Goal: Task Accomplishment & Management: Complete application form

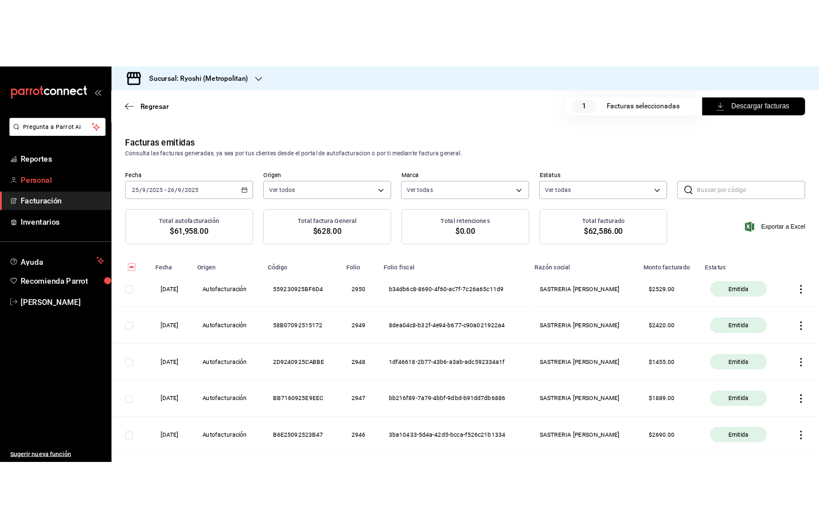
scroll to position [372, 0]
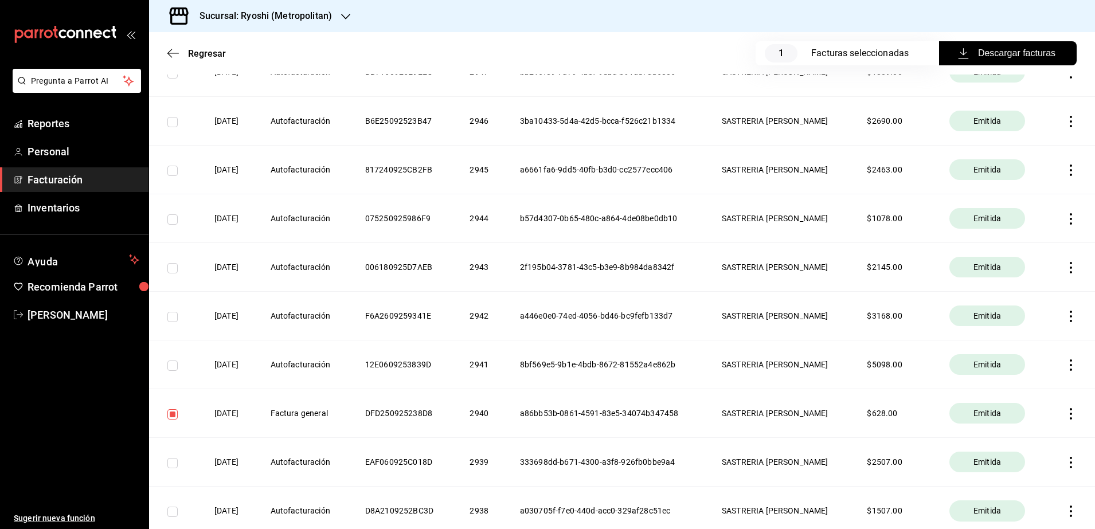
click at [72, 186] on span "Facturación" at bounding box center [84, 179] width 112 height 15
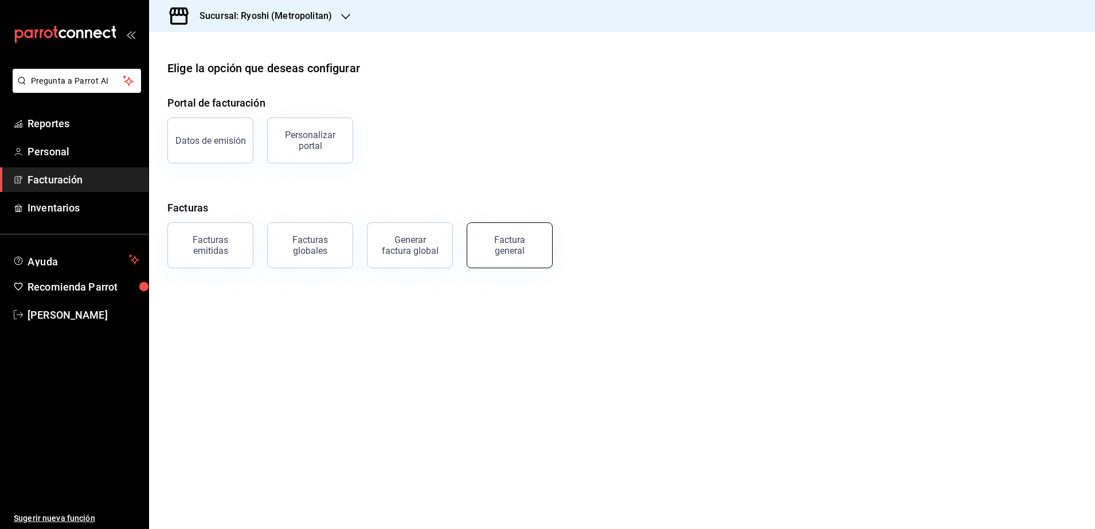
click at [507, 251] on div "Factura general" at bounding box center [509, 245] width 57 height 22
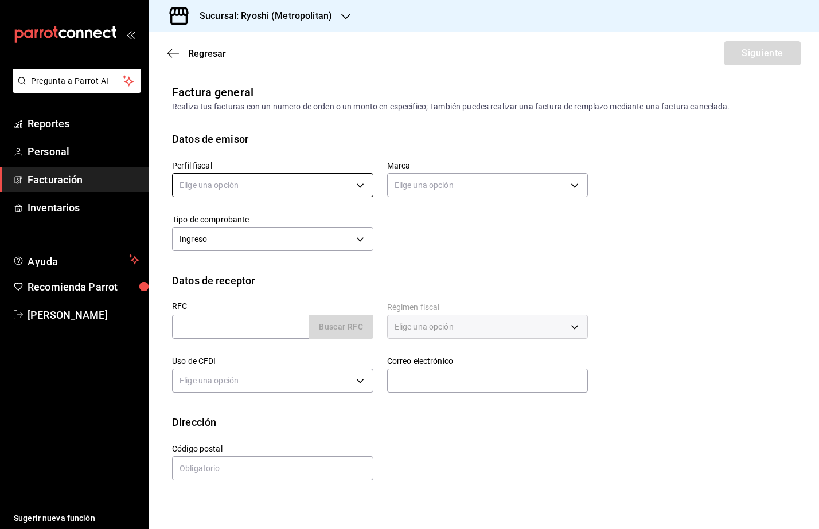
click at [217, 189] on body "Pregunta a Parrot AI Reportes Personal Facturación Inventarios Ayuda Recomienda…" at bounding box center [409, 264] width 819 height 529
click at [241, 239] on li "SASTRERIA [PERSON_NAME]" at bounding box center [273, 243] width 200 height 21
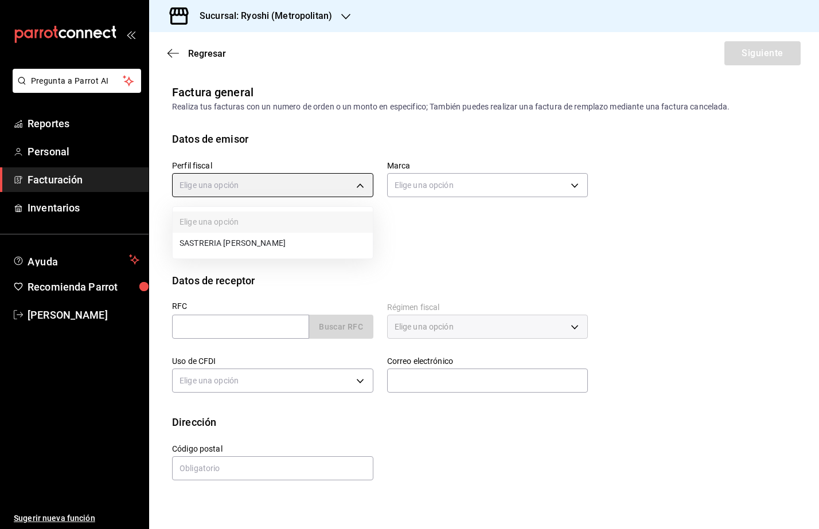
type input "39098f7c-da1e-421e-b1eb-775d6f5baeca"
type input "afd8f7e0-6441-4225-b079-3ecb6f1759bb"
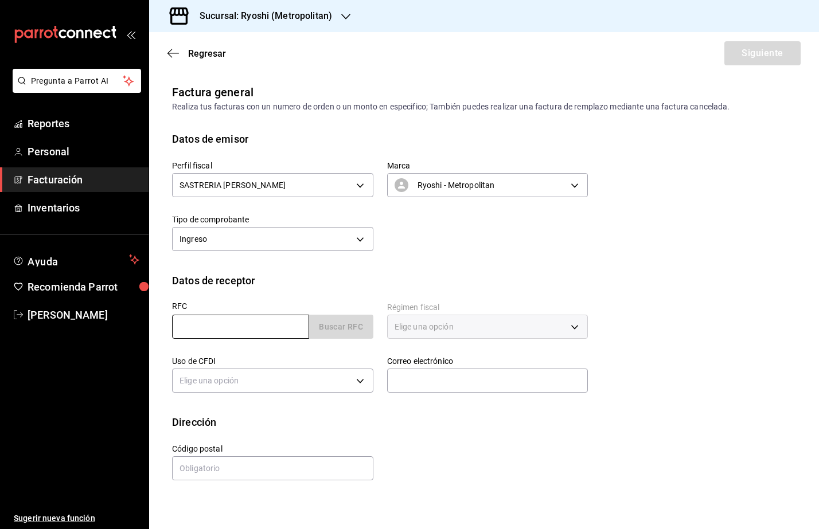
click at [185, 327] on input "text" at bounding box center [240, 327] width 137 height 24
paste input "VENC6211229M4"
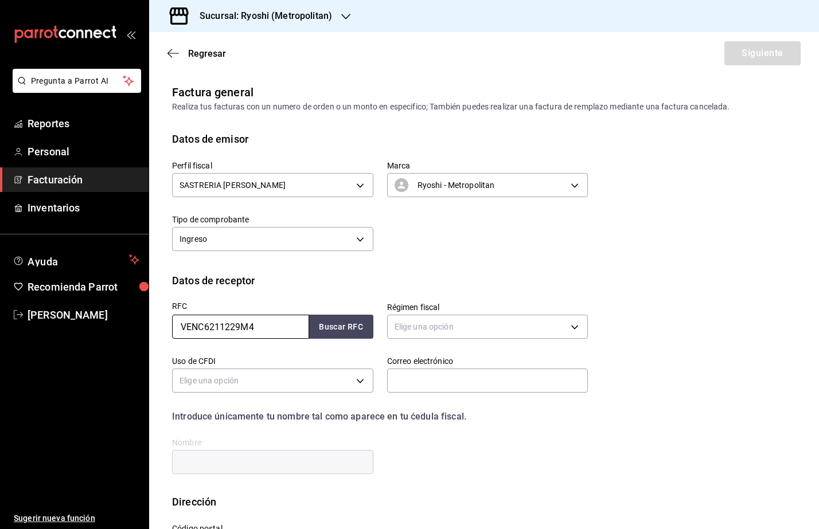
click at [179, 331] on input "VENC6211229M4" at bounding box center [240, 327] width 137 height 24
type input "VENC6211229M4"
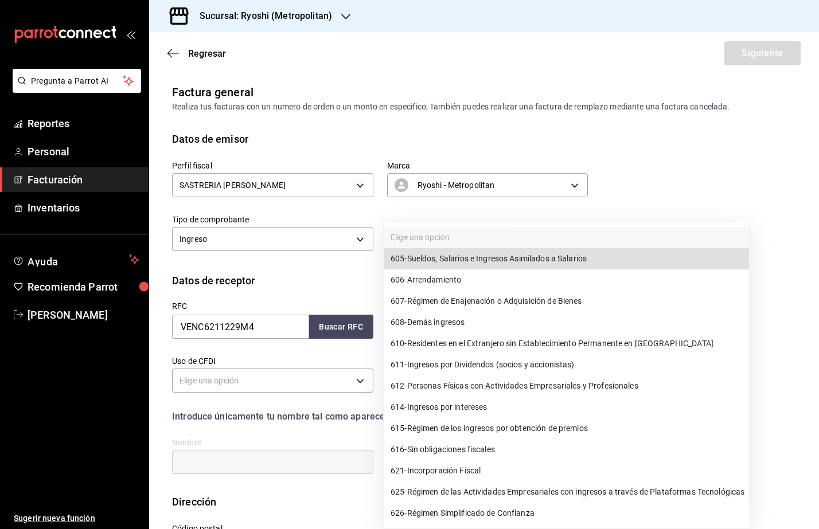
click at [545, 331] on body "Pregunta a Parrot AI Reportes Personal Facturación Inventarios Ayuda Recomienda…" at bounding box center [409, 264] width 819 height 529
click at [601, 383] on span "612 - Personas Físicas con Actividades Empresariales y Profesionales" at bounding box center [514, 386] width 248 height 12
type input "612"
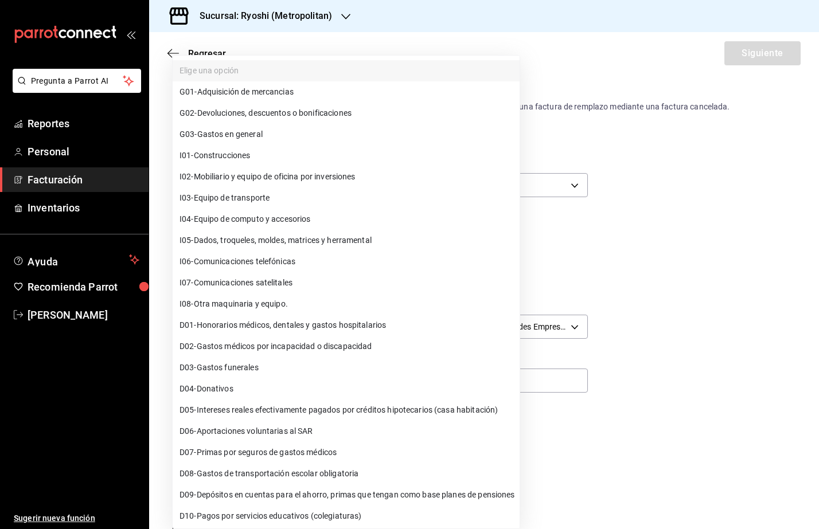
click at [241, 384] on body "Pregunta a Parrot AI Reportes Personal Facturación Inventarios Ayuda Recomienda…" at bounding box center [409, 264] width 819 height 529
click at [260, 142] on li "G03 - Gastos en general" at bounding box center [346, 134] width 347 height 21
type input "G03"
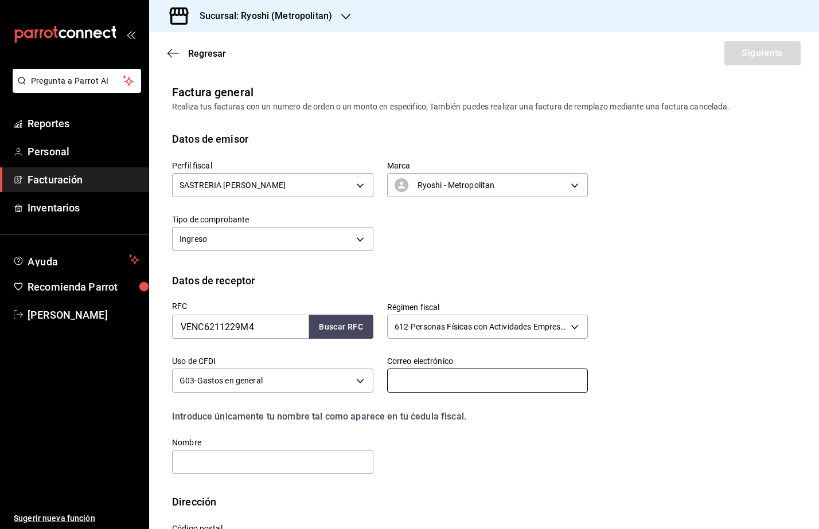
click at [423, 385] on input "text" at bounding box center [487, 381] width 201 height 24
type input "[PERSON_NAME][EMAIL_ADDRESS][PERSON_NAME][DOMAIN_NAME]"
click at [349, 466] on input "text" at bounding box center [272, 462] width 201 height 24
paste input "[PERSON_NAME]"
drag, startPoint x: 178, startPoint y: 461, endPoint x: 194, endPoint y: 478, distance: 23.5
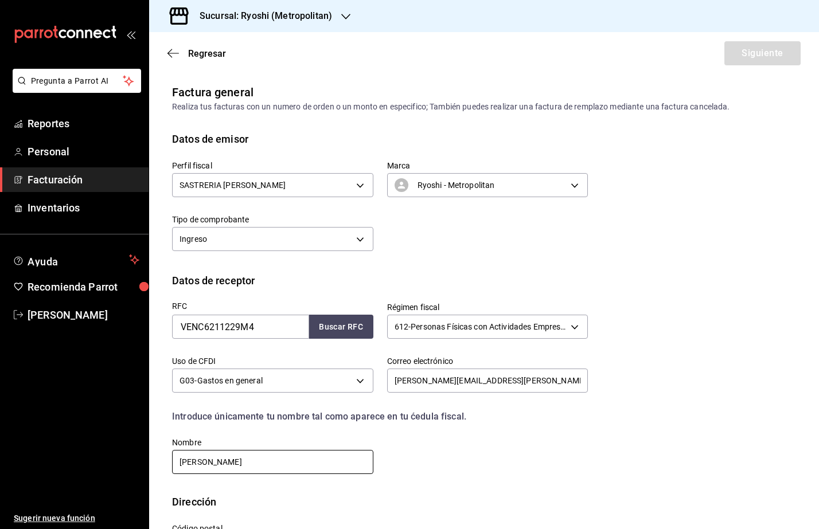
click at [194, 478] on div "RFC VENC6211229M4 Buscar RFC Régimen fiscal 612 - Personas Físicas con Activida…" at bounding box center [484, 391] width 624 height 206
paste input "[PERSON_NAME]"
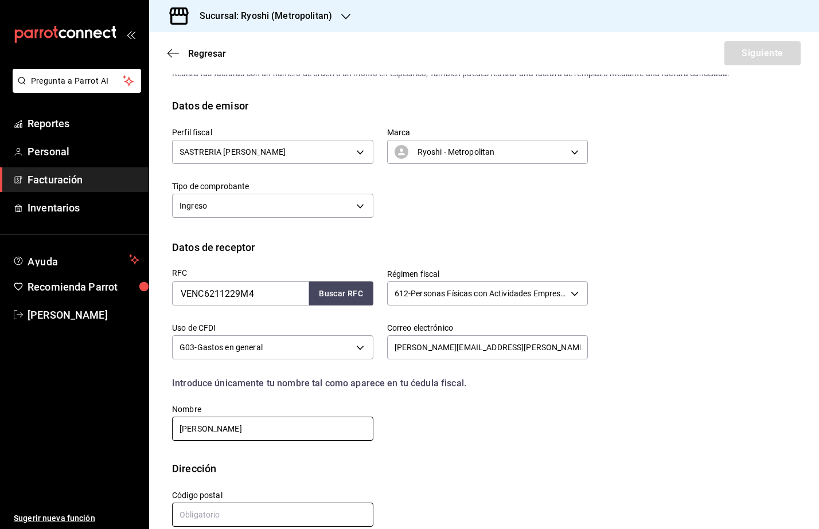
scroll to position [51, 0]
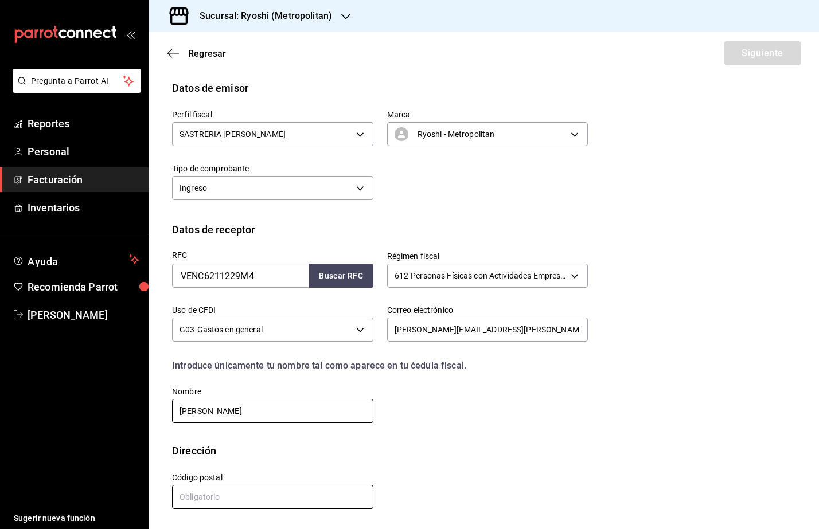
type input "[PERSON_NAME]"
click at [246, 493] on input "text" at bounding box center [272, 497] width 201 height 24
paste input ":6627"
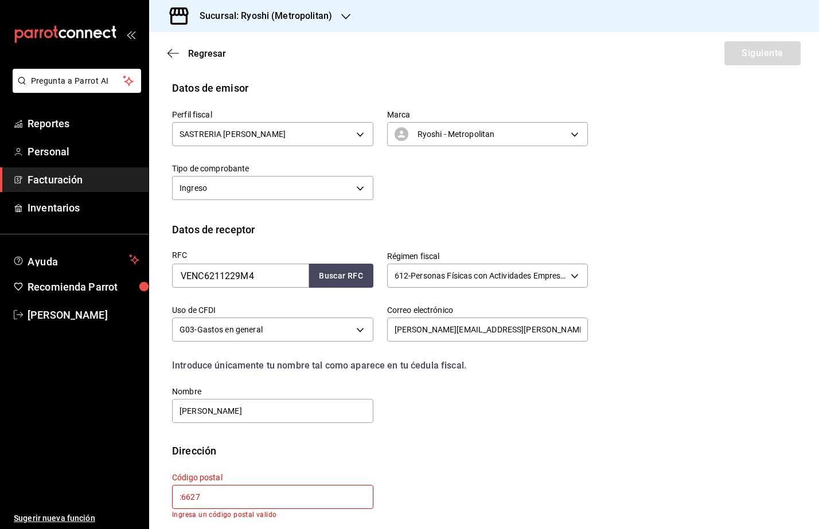
click at [181, 495] on input ":6627" at bounding box center [272, 497] width 201 height 24
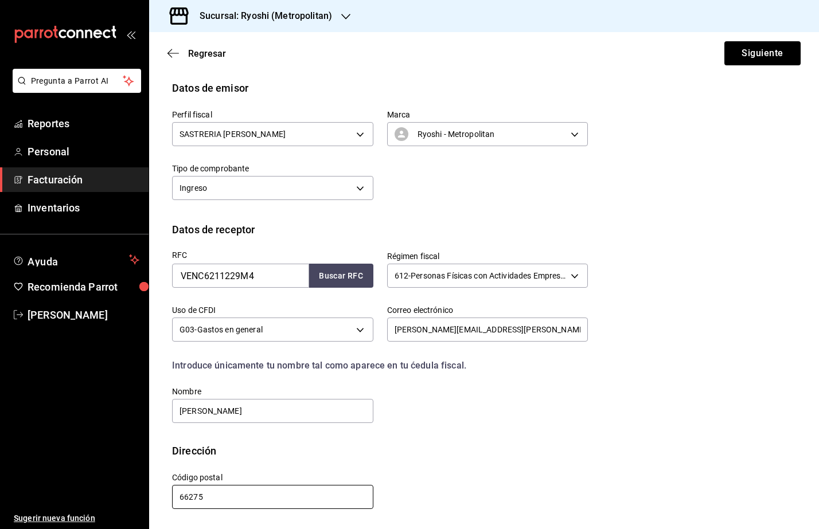
type input "66275"
click at [740, 53] on button "Siguiente" at bounding box center [762, 53] width 76 height 24
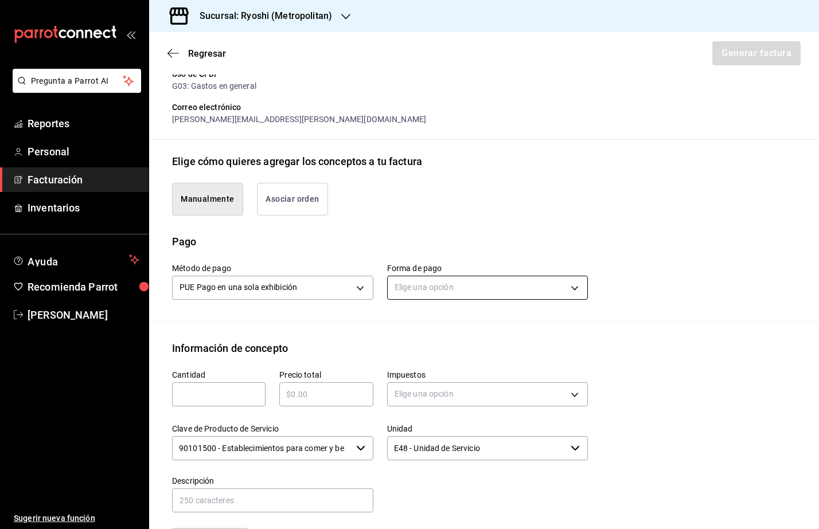
scroll to position [194, 0]
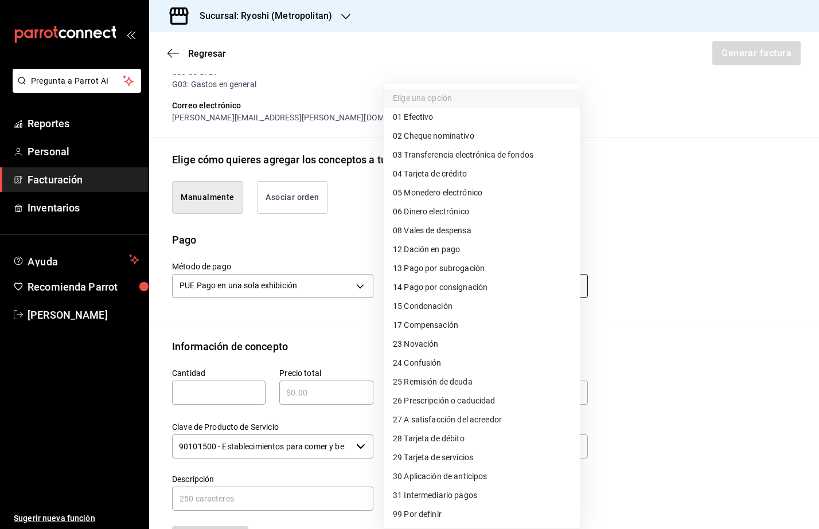
click at [462, 288] on body "Pregunta a Parrot AI Reportes Personal Facturación Inventarios Ayuda Recomienda…" at bounding box center [409, 264] width 819 height 529
click at [489, 155] on span "03 Transferencia electrónica de fondos" at bounding box center [463, 155] width 140 height 12
type input "03"
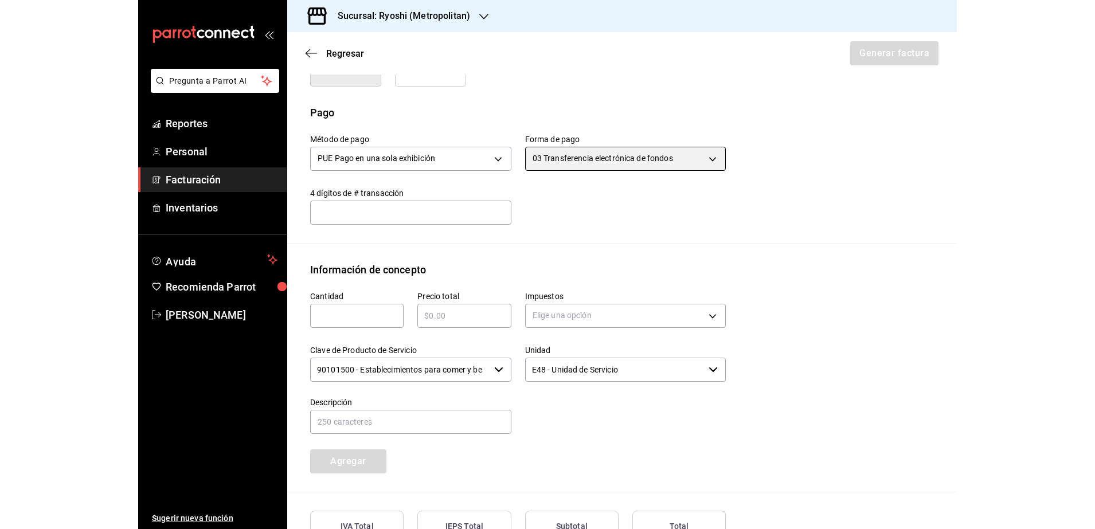
scroll to position [338, 0]
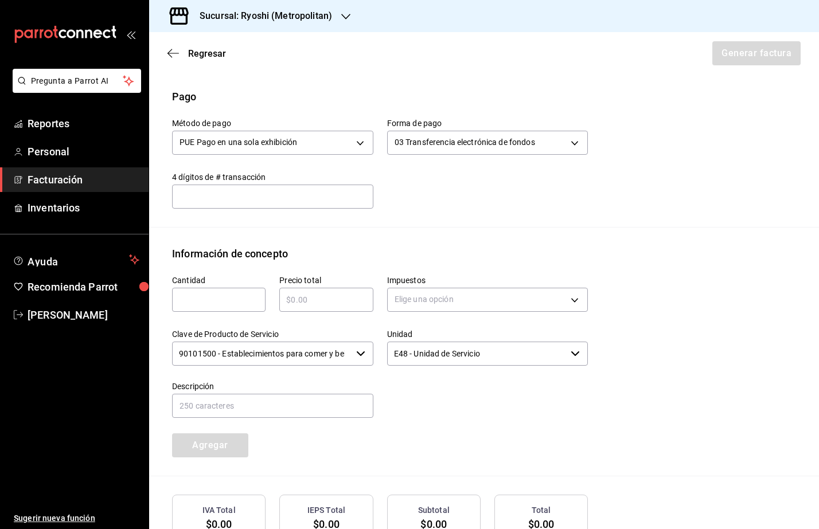
click at [232, 298] on input "text" at bounding box center [218, 300] width 93 height 14
type input "1"
click at [330, 296] on input "text" at bounding box center [325, 300] width 93 height 14
type input "$6000"
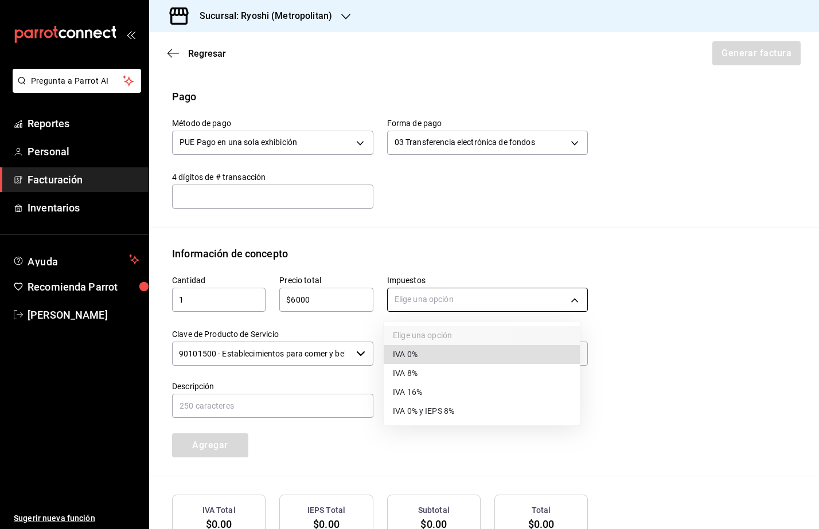
click at [542, 298] on body "Pregunta a Parrot AI Reportes Personal Facturación Inventarios Ayuda Recomienda…" at bounding box center [409, 264] width 819 height 529
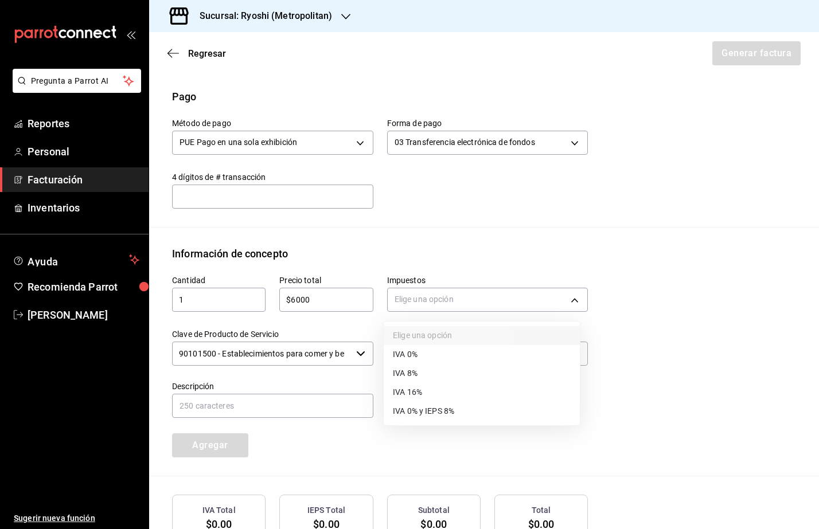
click at [408, 384] on li "IVA 16%" at bounding box center [482, 392] width 196 height 19
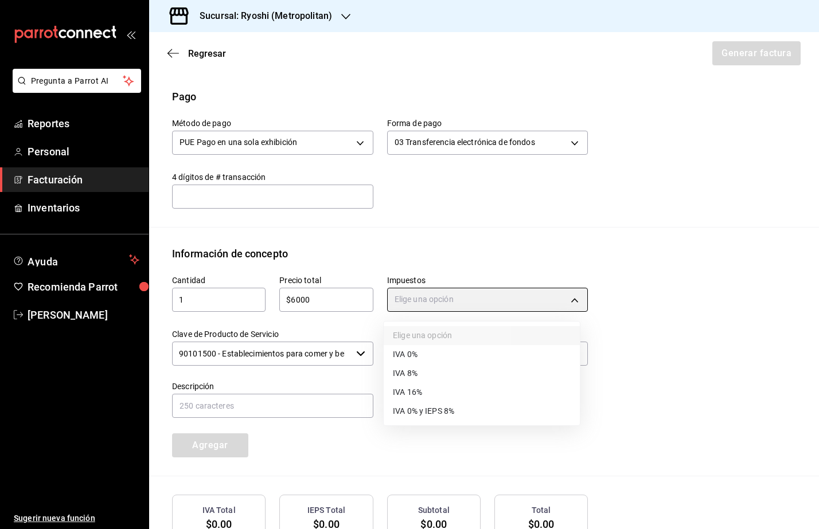
type input "IVA_16"
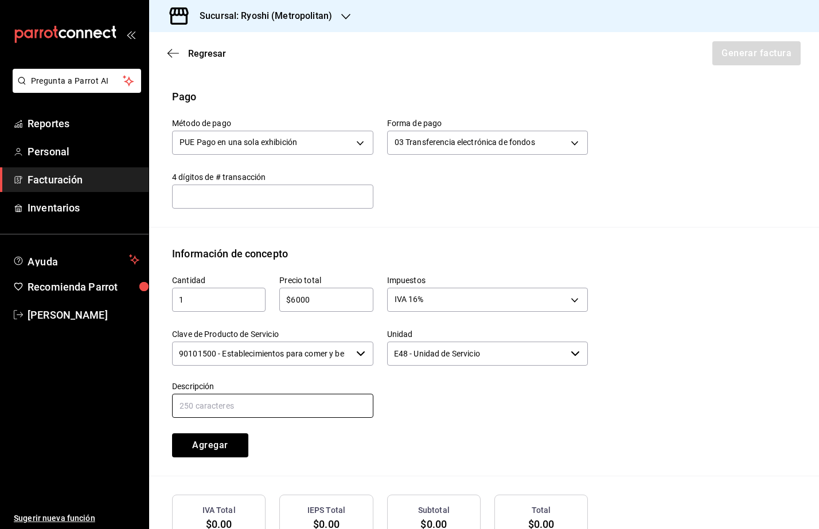
drag, startPoint x: 279, startPoint y: 408, endPoint x: 280, endPoint y: 402, distance: 6.0
click at [278, 408] on input "text" at bounding box center [272, 406] width 201 height 24
type input "consumo de Alimentos y Bebidas"
click at [218, 452] on button "Agregar" at bounding box center [210, 445] width 76 height 24
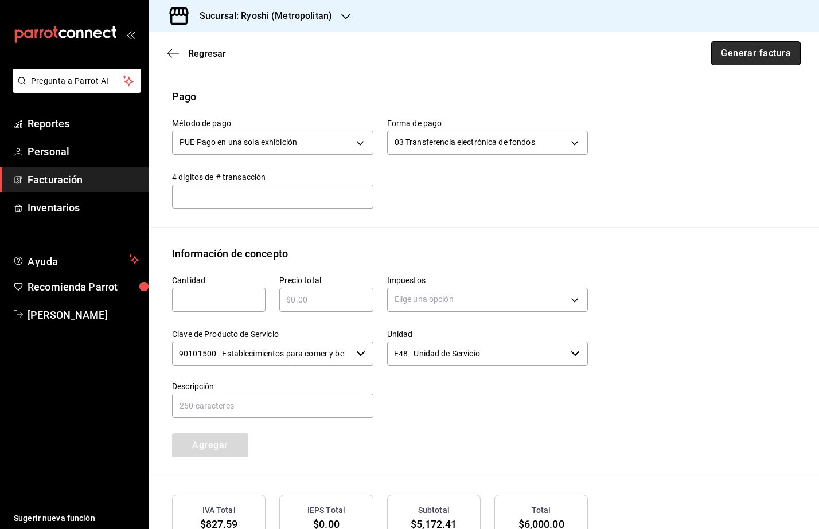
click at [734, 58] on button "Generar factura" at bounding box center [755, 53] width 89 height 24
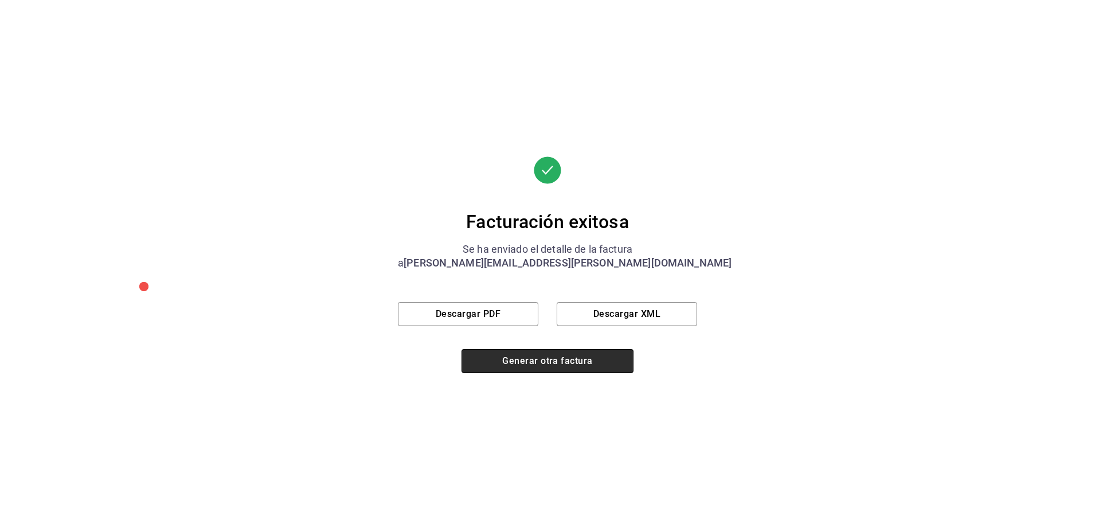
click at [602, 366] on button "Generar otra factura" at bounding box center [548, 361] width 172 height 24
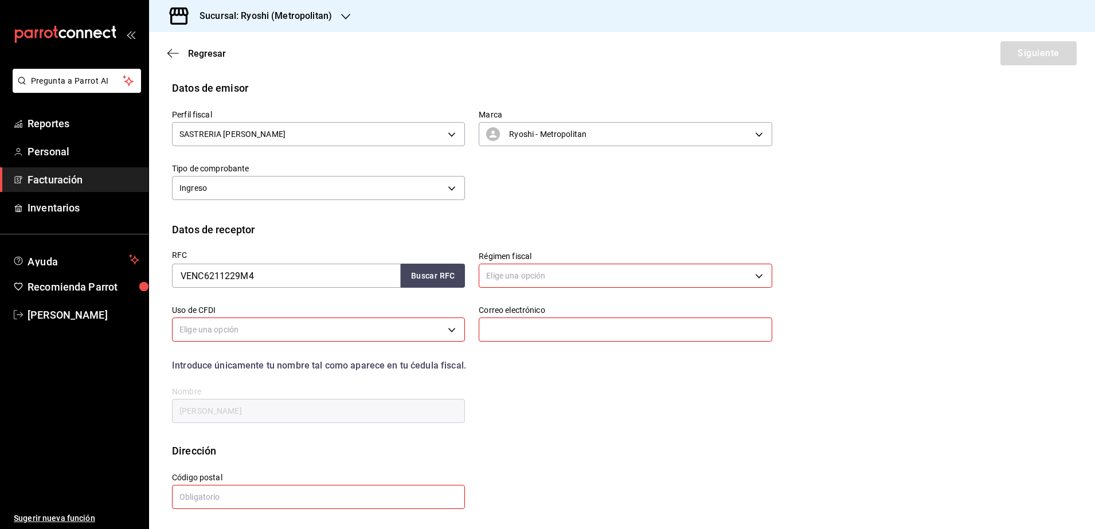
scroll to position [0, 0]
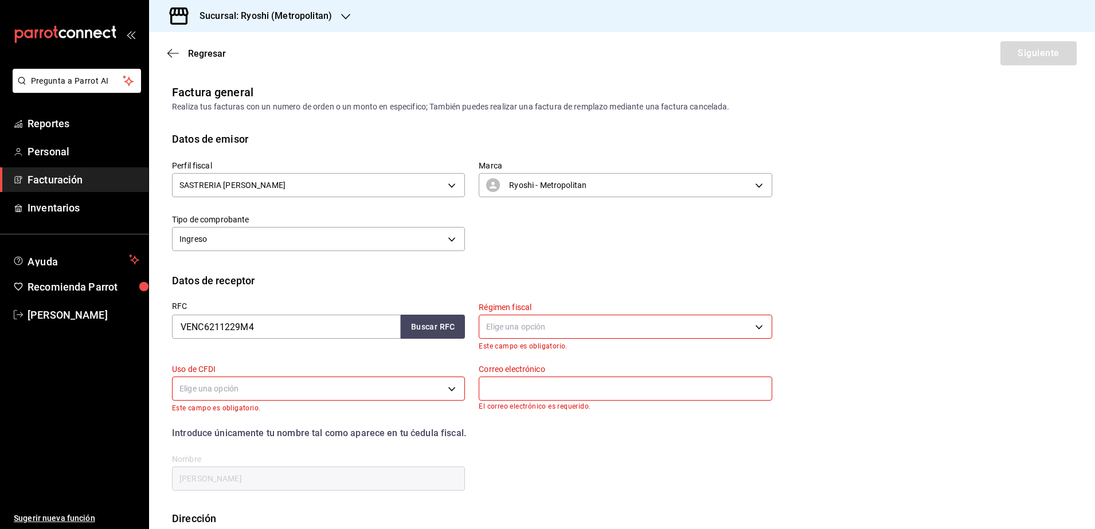
click at [65, 179] on span "Facturación" at bounding box center [84, 179] width 112 height 15
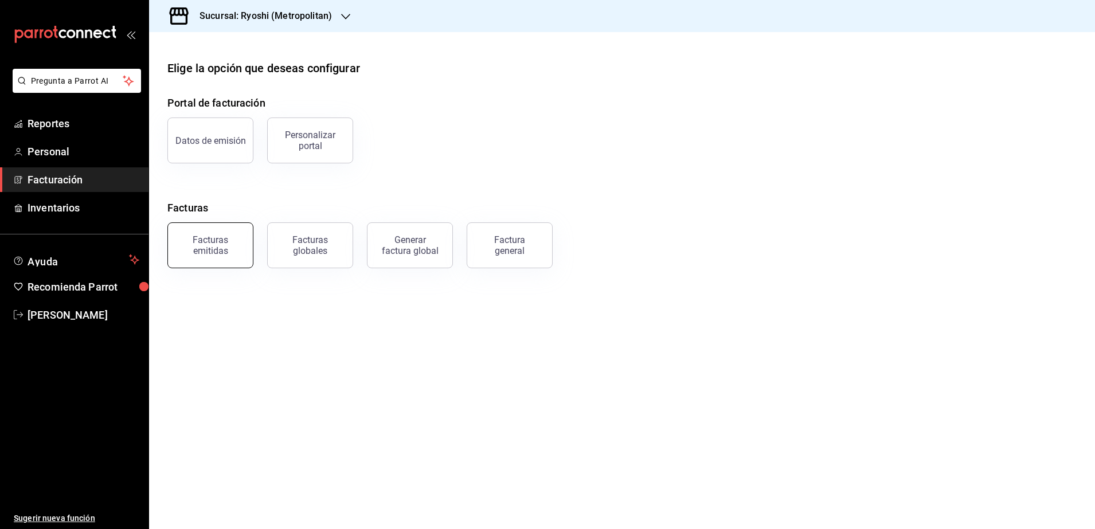
click at [234, 248] on div "Facturas emitidas" at bounding box center [210, 245] width 71 height 22
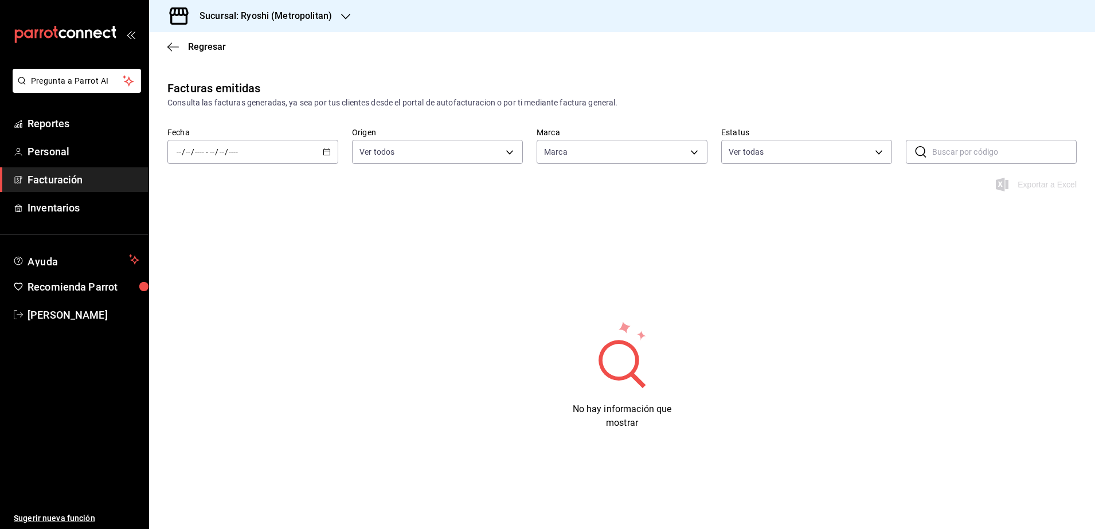
type input "afd8f7e0-6441-4225-b079-3ecb6f1759bb,a0f13850-a6cf-4674-87cd-ec670d2b59b9"
click at [325, 148] on icon "button" at bounding box center [327, 152] width 8 height 8
click at [213, 192] on span "Hoy" at bounding box center [221, 187] width 89 height 12
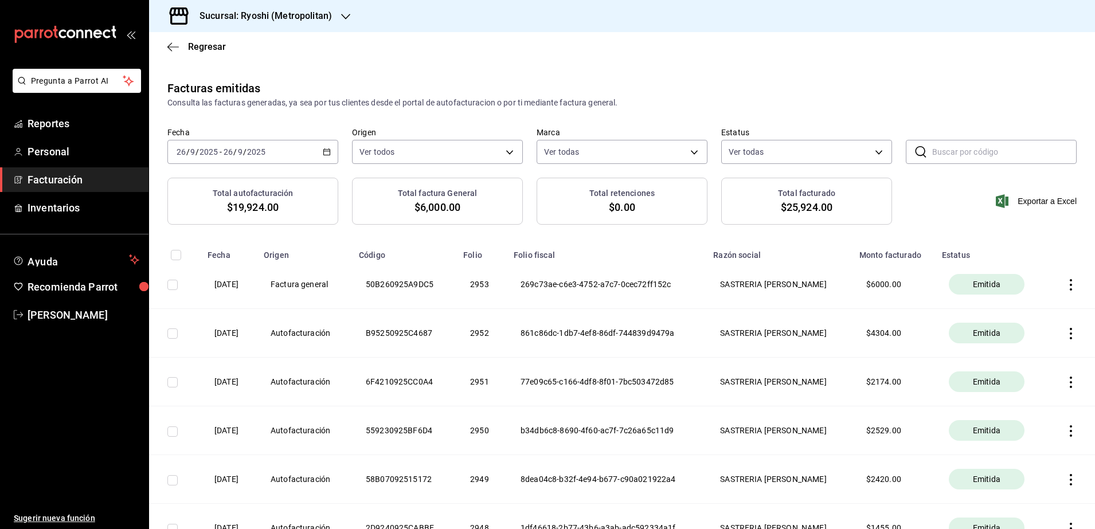
click at [1054, 285] on th at bounding box center [1072, 284] width 48 height 49
click at [1065, 288] on icon "button" at bounding box center [1070, 284] width 11 height 11
click at [1014, 316] on div "Cancelar factura" at bounding box center [1008, 313] width 59 height 9
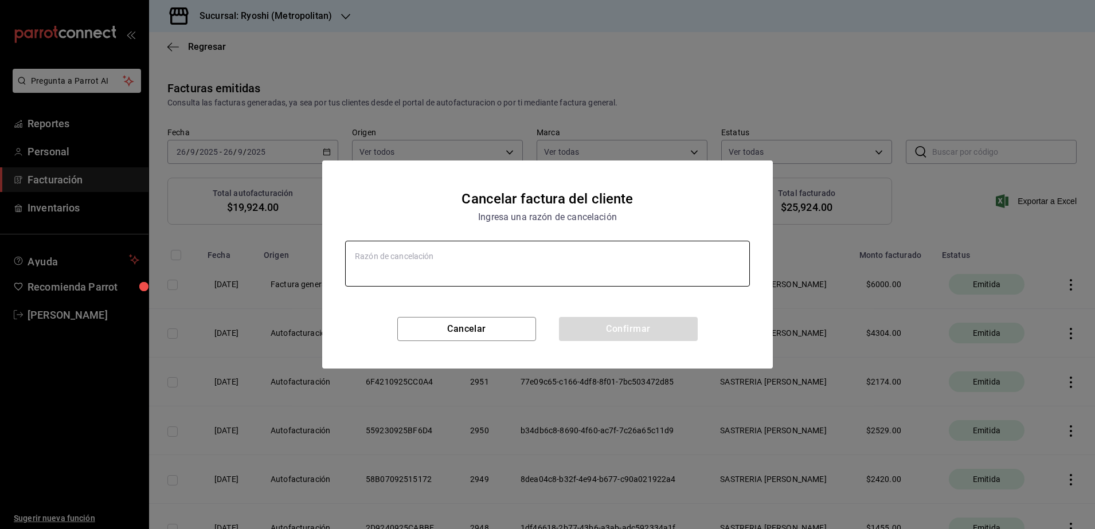
type textarea "x"
click at [495, 280] on textarea at bounding box center [547, 264] width 405 height 46
type textarea "e"
type textarea "x"
type textarea "er"
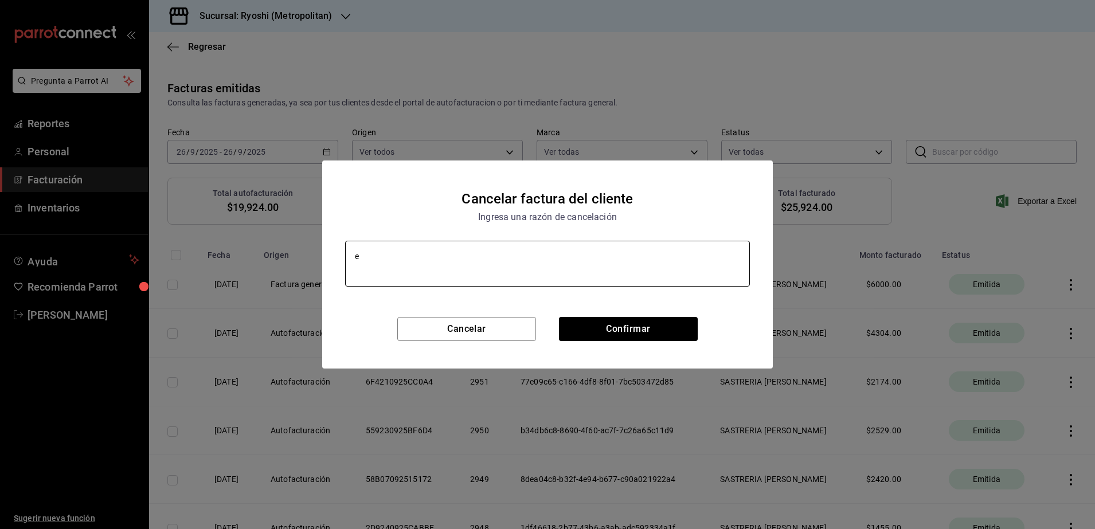
type textarea "x"
type textarea "err"
type textarea "x"
type textarea "erro"
type textarea "x"
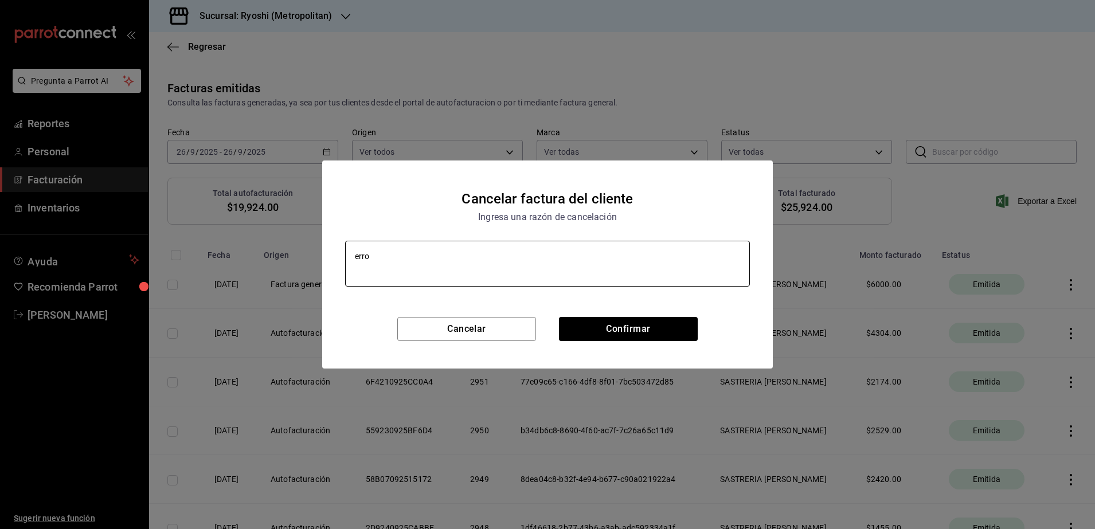
type textarea "error"
type textarea "x"
type textarea "error"
type textarea "x"
type textarea "error a"
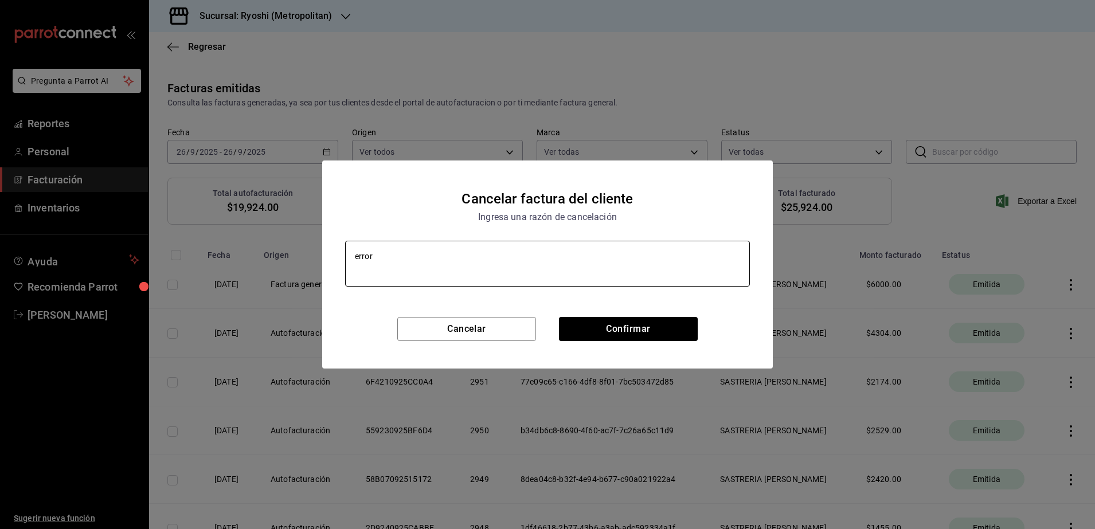
type textarea "x"
type textarea "error al"
type textarea "x"
type textarea "error al"
type textarea "x"
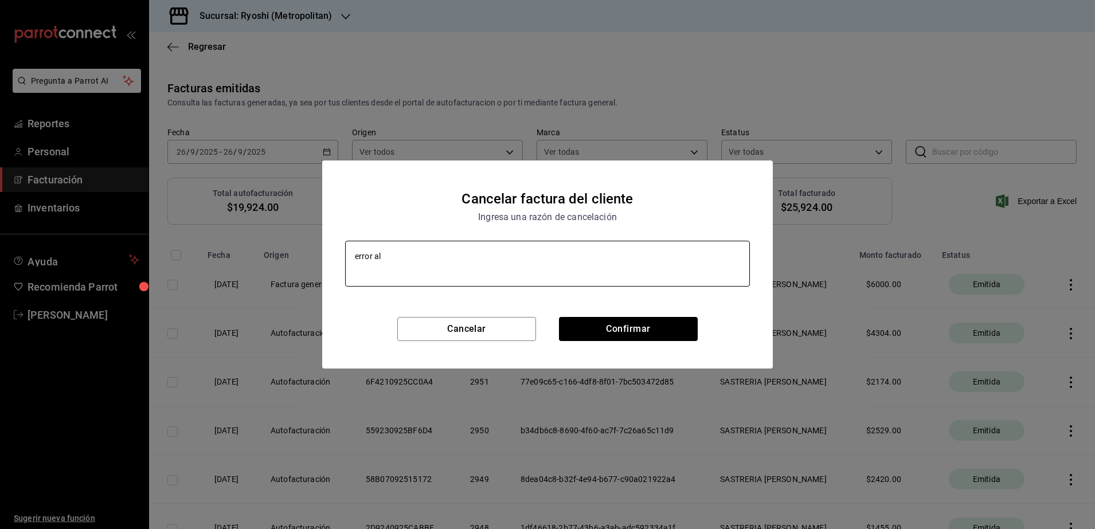
type textarea "error al f"
type textarea "x"
type textarea "error al fa"
type textarea "x"
type textarea "error al fac"
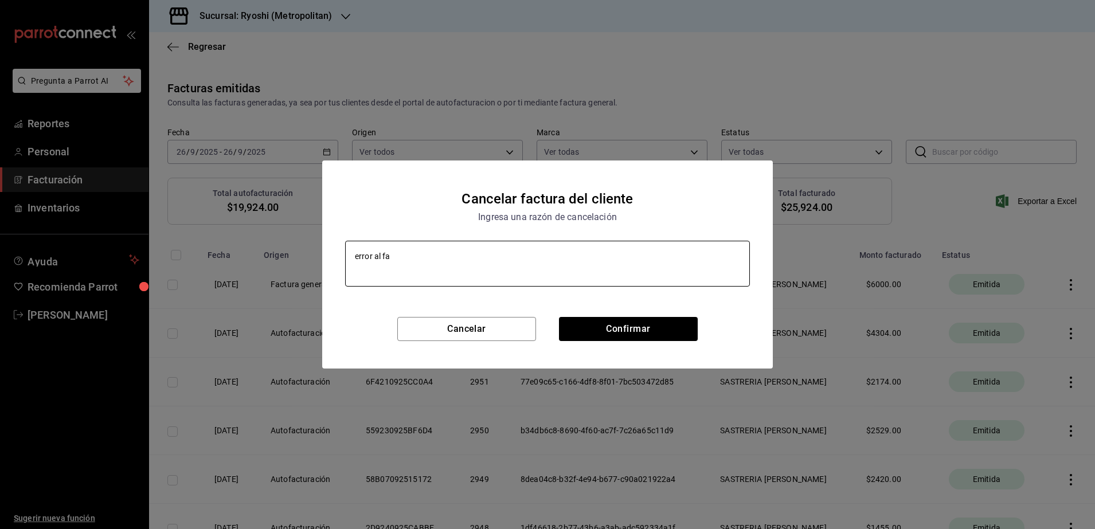
type textarea "x"
type textarea "error al fact"
type textarea "x"
type textarea "error al factu"
type textarea "x"
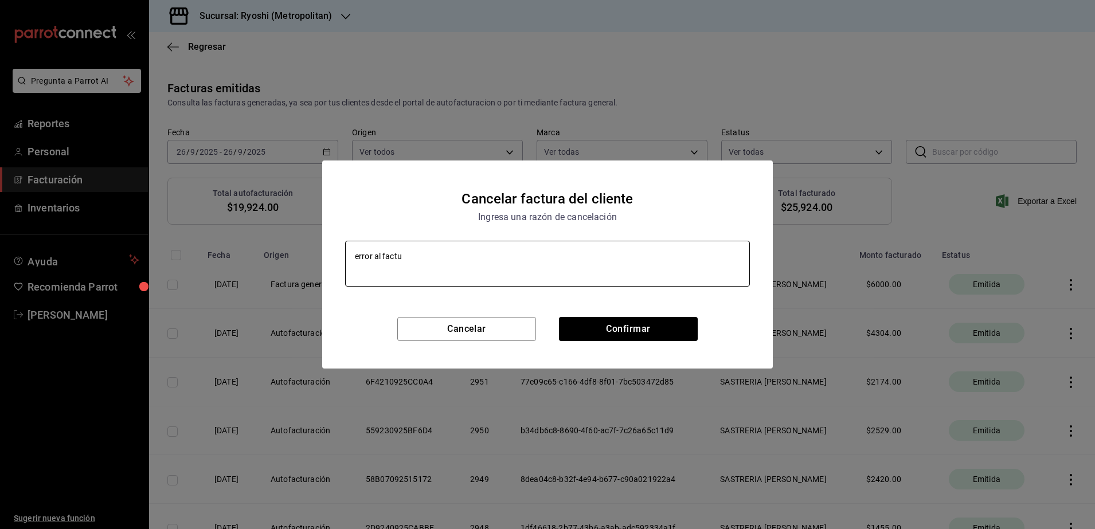
type textarea "error al factur"
type textarea "x"
type textarea "error al factura"
type textarea "x"
type textarea "error al facturar"
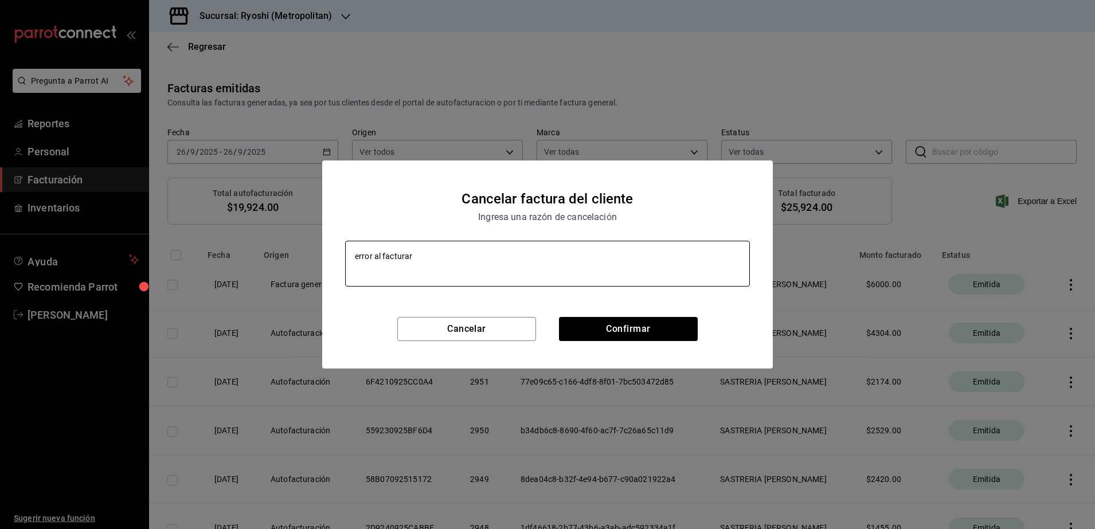
type textarea "x"
type textarea "error al facturar"
click at [646, 335] on button "Confirmar" at bounding box center [628, 329] width 139 height 24
type textarea "x"
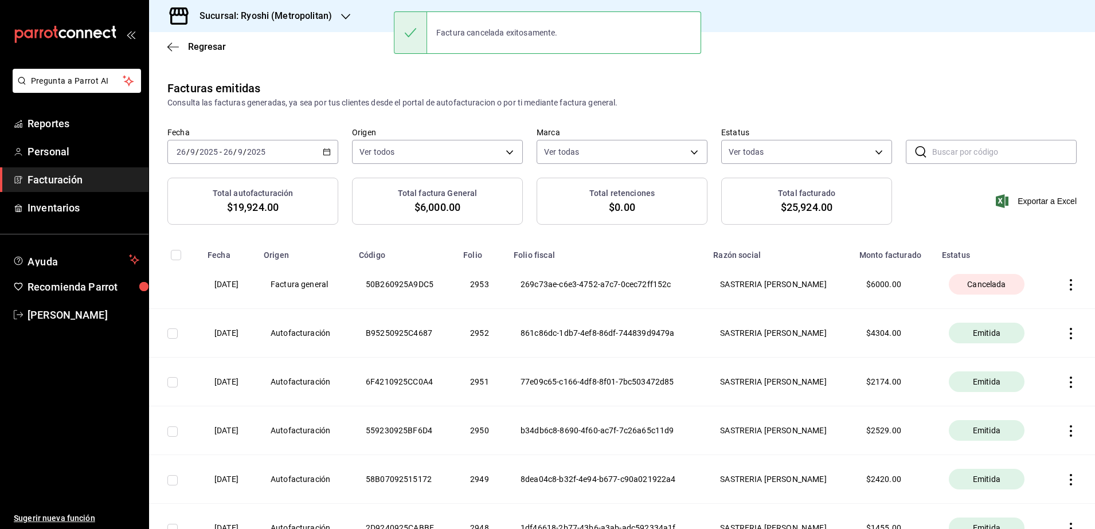
click at [58, 175] on span "Facturación" at bounding box center [84, 179] width 112 height 15
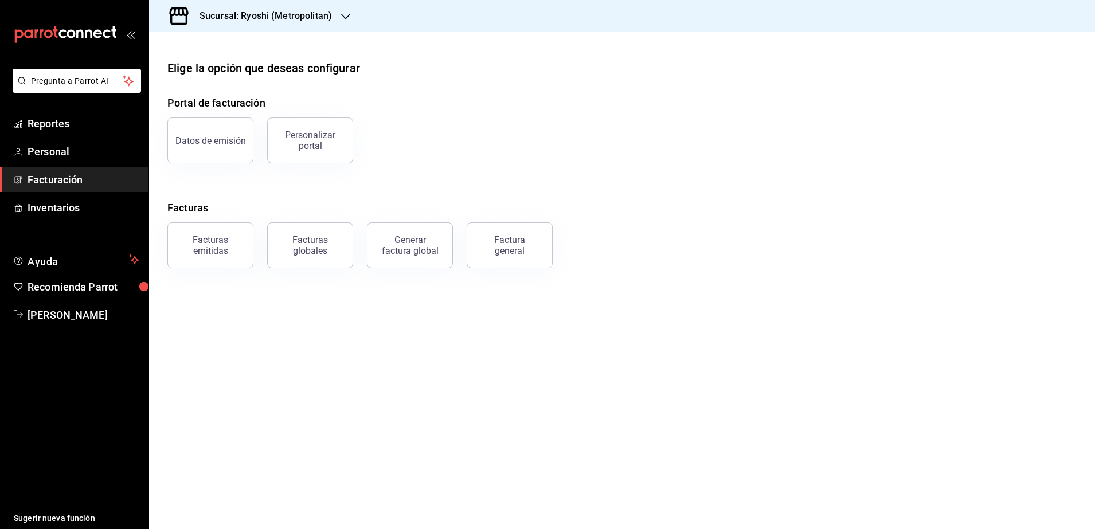
click at [315, 18] on h3 "Sucursal: Ryoshi (Metropolitan)" at bounding box center [261, 16] width 142 height 14
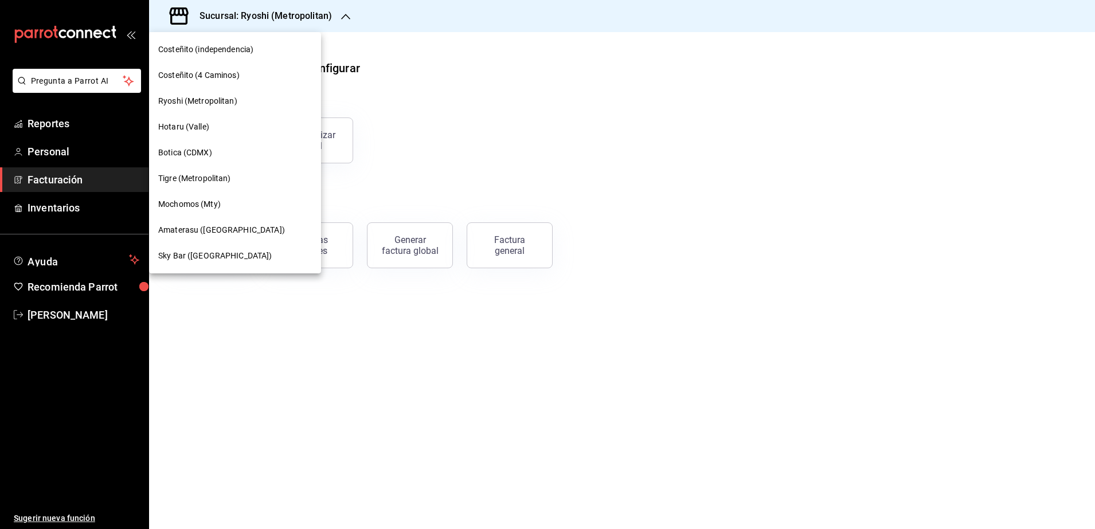
click at [198, 178] on span "Tigre (Metropolitan)" at bounding box center [194, 179] width 73 height 12
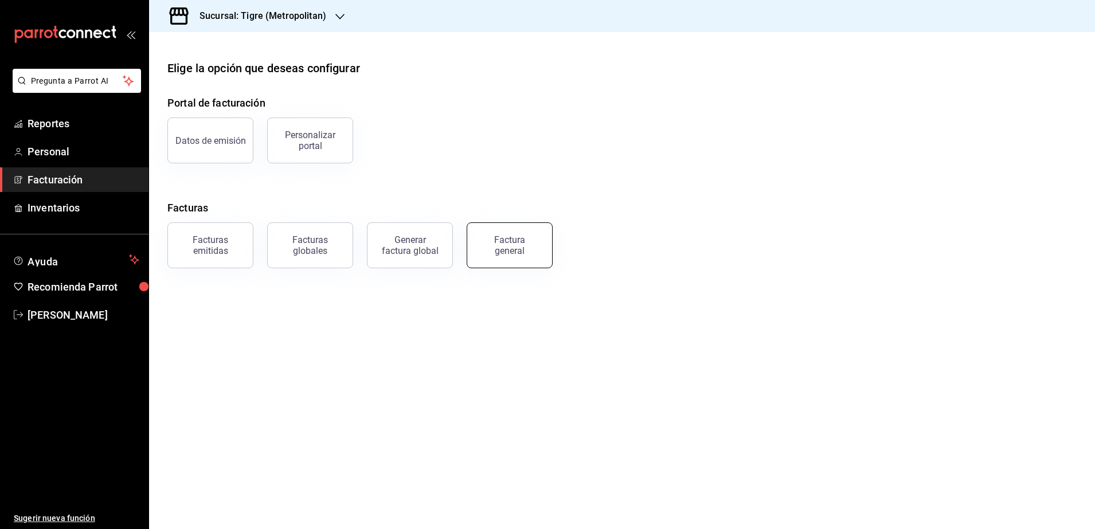
click at [523, 245] on div "Factura general" at bounding box center [509, 245] width 57 height 22
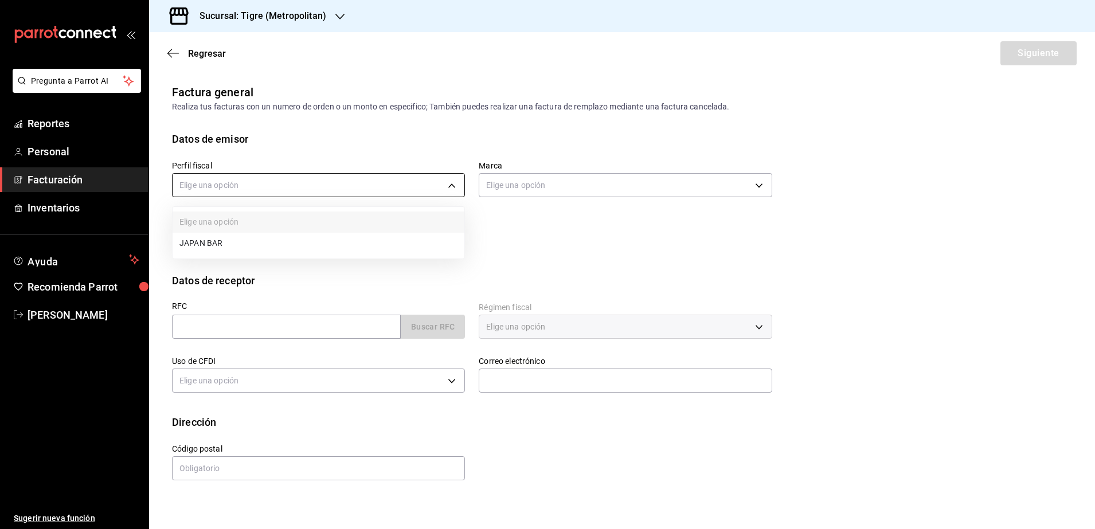
click at [413, 187] on body "Pregunta a Parrot AI Reportes Personal Facturación Inventarios Ayuda Recomienda…" at bounding box center [547, 264] width 1095 height 529
click at [337, 236] on li "JAPAN BAR" at bounding box center [319, 243] width 292 height 21
type input "976ab3ac-0424-4a8d-b2a3-095b666c950a"
type input "d2a20516-989b-40fe-838d-c8b0b31ef0ff"
click at [185, 332] on input "text" at bounding box center [286, 327] width 229 height 24
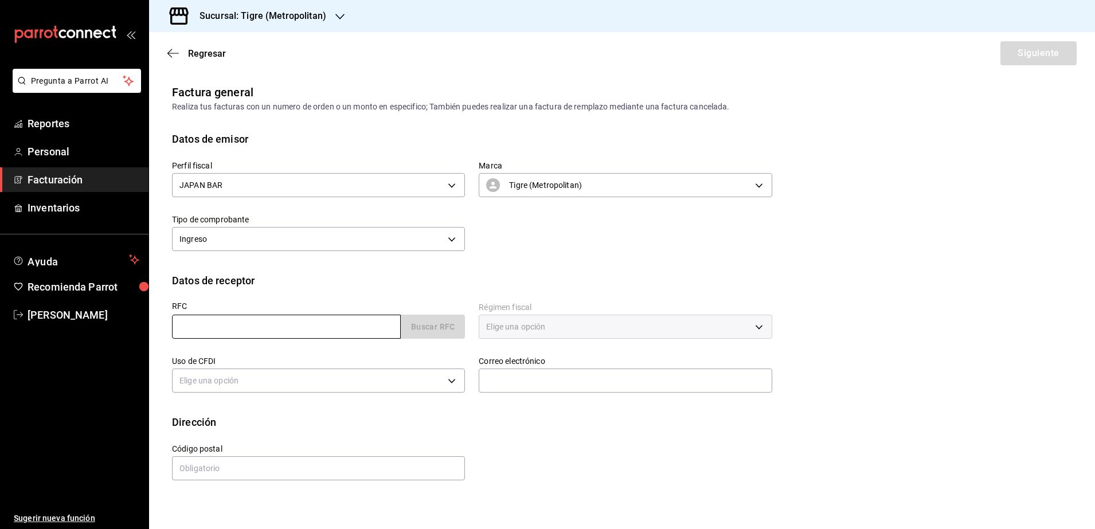
paste input "VENC6211229M4"
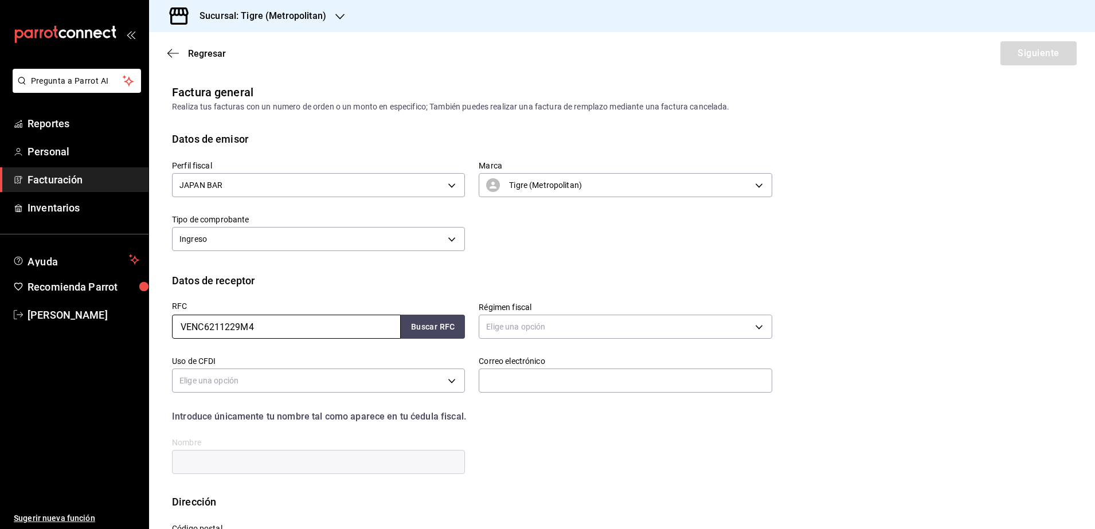
click at [181, 329] on input "VENC6211229M4" at bounding box center [286, 327] width 229 height 24
type input "VENC6211229M4"
click at [424, 326] on button "Buscar RFC" at bounding box center [433, 327] width 64 height 24
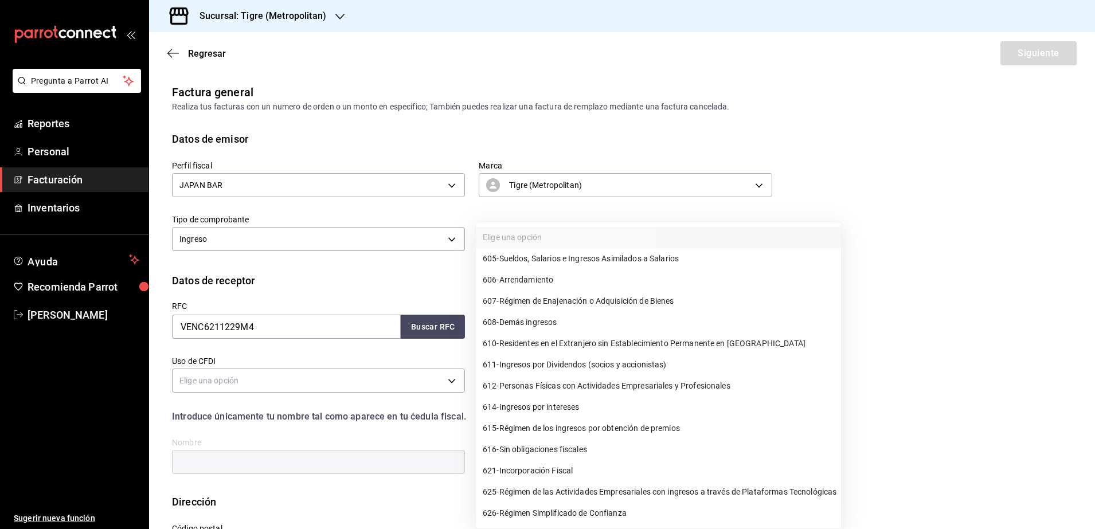
click at [570, 332] on body "Pregunta a Parrot AI Reportes Personal Facturación Inventarios Ayuda Recomienda…" at bounding box center [547, 264] width 1095 height 529
click at [712, 390] on span "612 - Personas Físicas con Actividades Empresariales y Profesionales" at bounding box center [607, 386] width 248 height 12
type input "612"
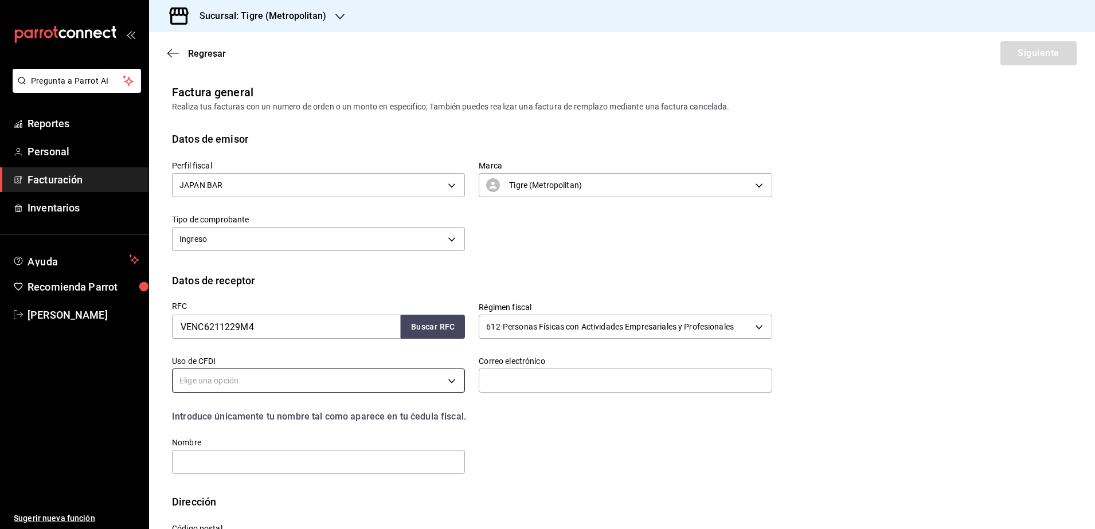
click at [408, 376] on body "Pregunta a Parrot AI Reportes Personal Facturación Inventarios Ayuda Recomienda…" at bounding box center [547, 264] width 1095 height 529
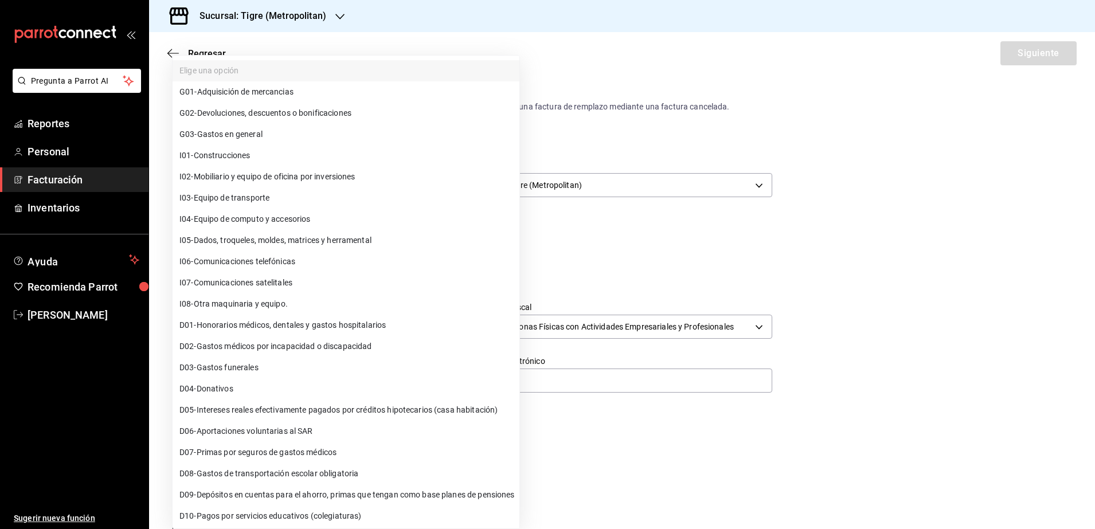
click at [292, 140] on li "G03 - Gastos en general" at bounding box center [346, 134] width 347 height 21
type input "G03"
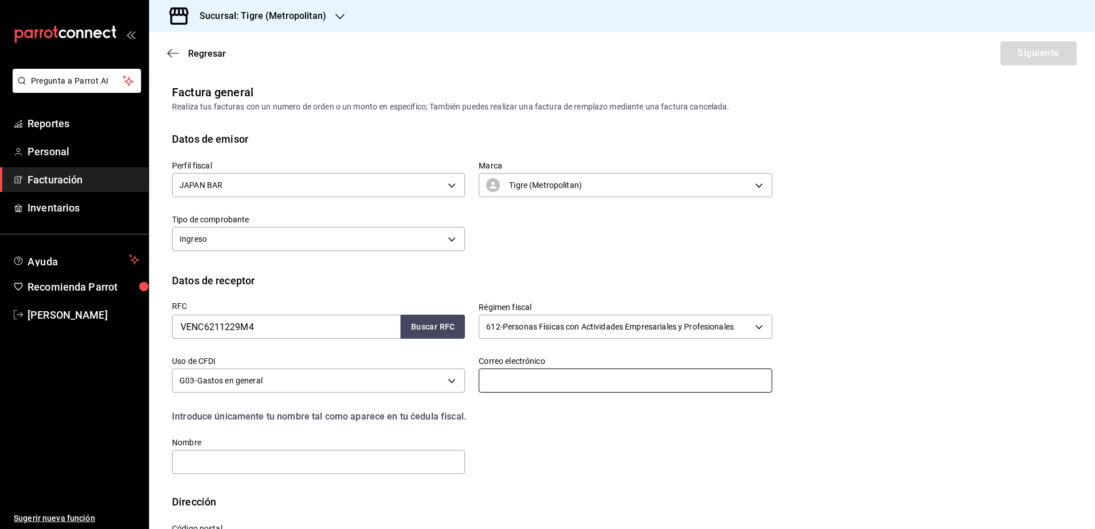
click at [530, 381] on input "text" at bounding box center [625, 381] width 293 height 24
click at [583, 382] on input "text" at bounding box center [625, 381] width 293 height 24
type input "[PERSON_NAME][EMAIL_ADDRESS][PERSON_NAME][DOMAIN_NAME]"
type input "[PERSON_NAME]"
type input "66275"
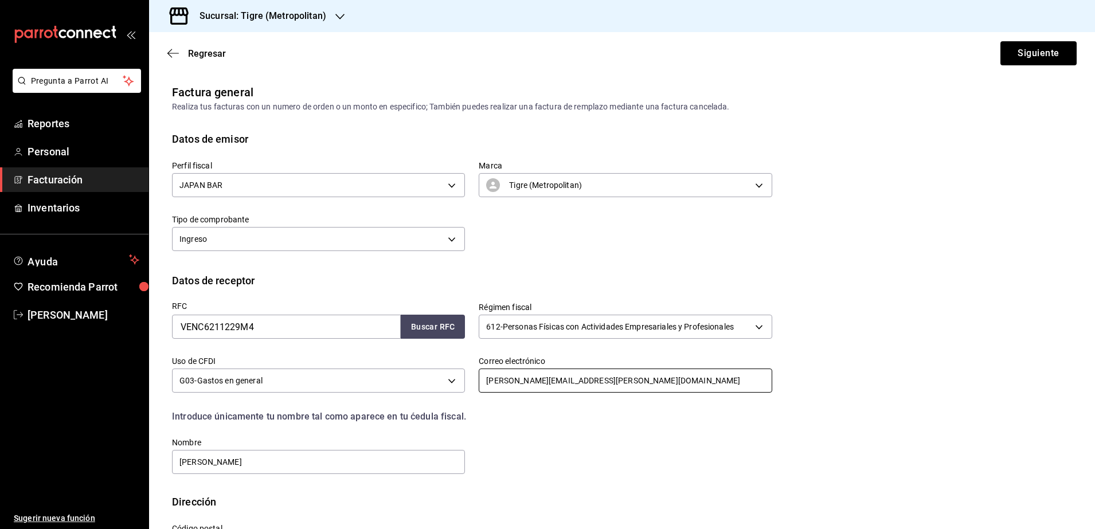
scroll to position [51, 0]
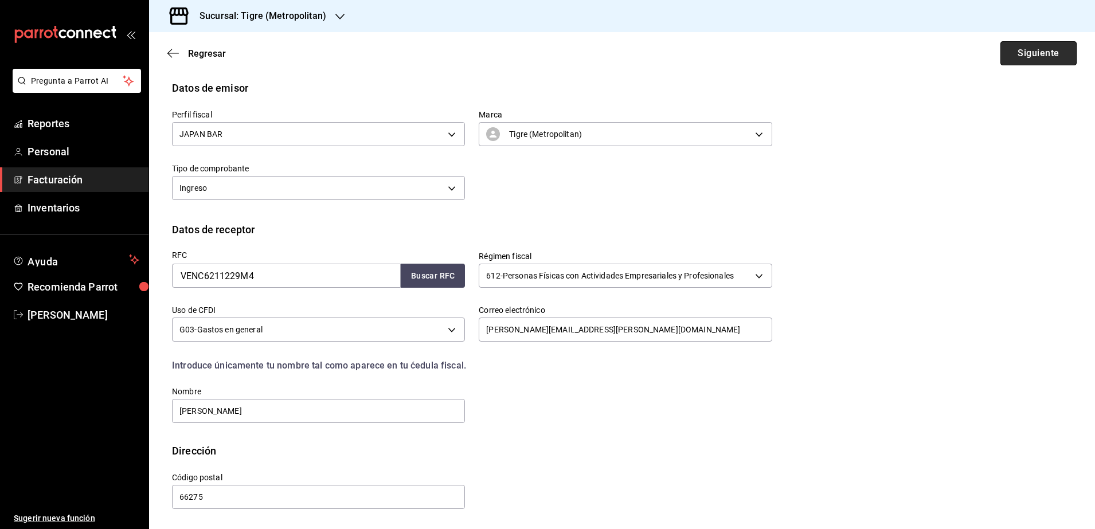
click at [1009, 52] on button "Siguiente" at bounding box center [1038, 53] width 76 height 24
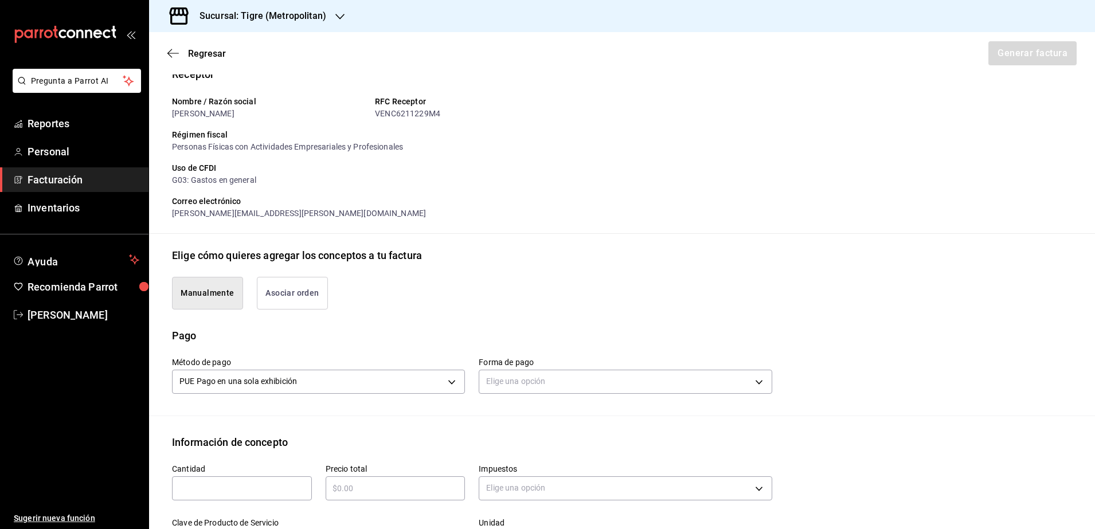
scroll to position [194, 0]
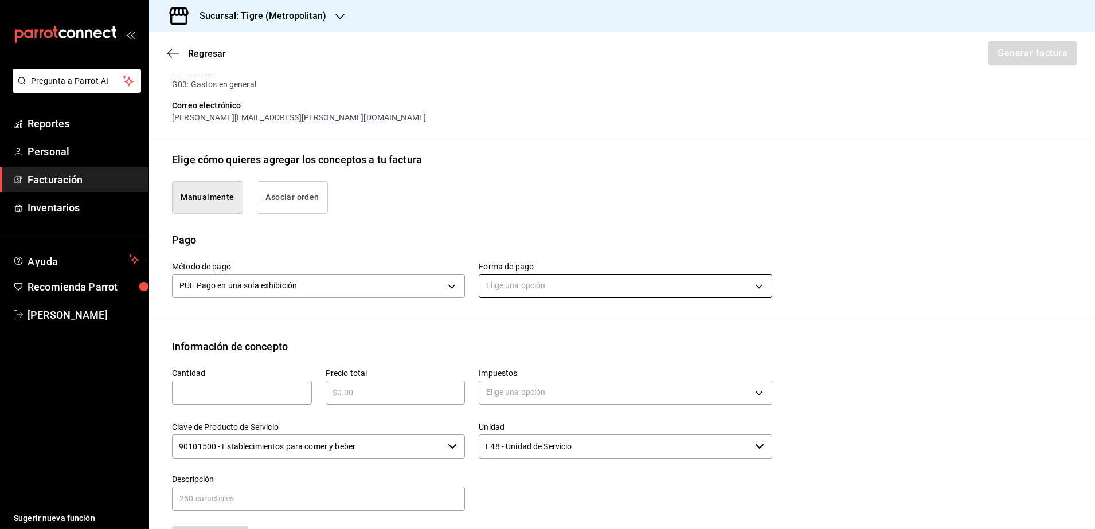
click at [529, 282] on body "Pregunta a Parrot AI Reportes Personal Facturación Inventarios Ayuda Recomienda…" at bounding box center [547, 264] width 1095 height 529
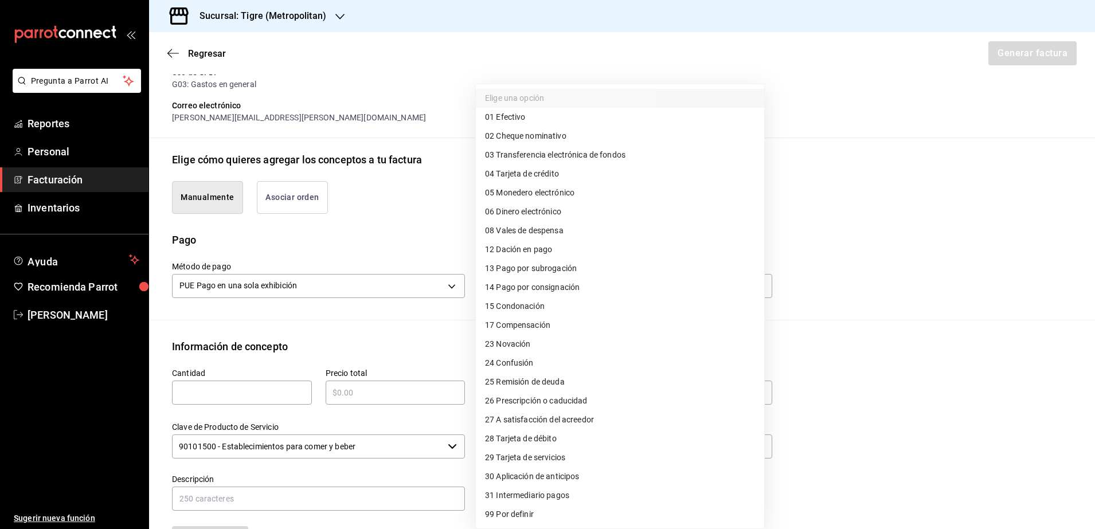
click at [585, 156] on span "03 Transferencia electrónica de fondos" at bounding box center [555, 155] width 140 height 12
type input "03"
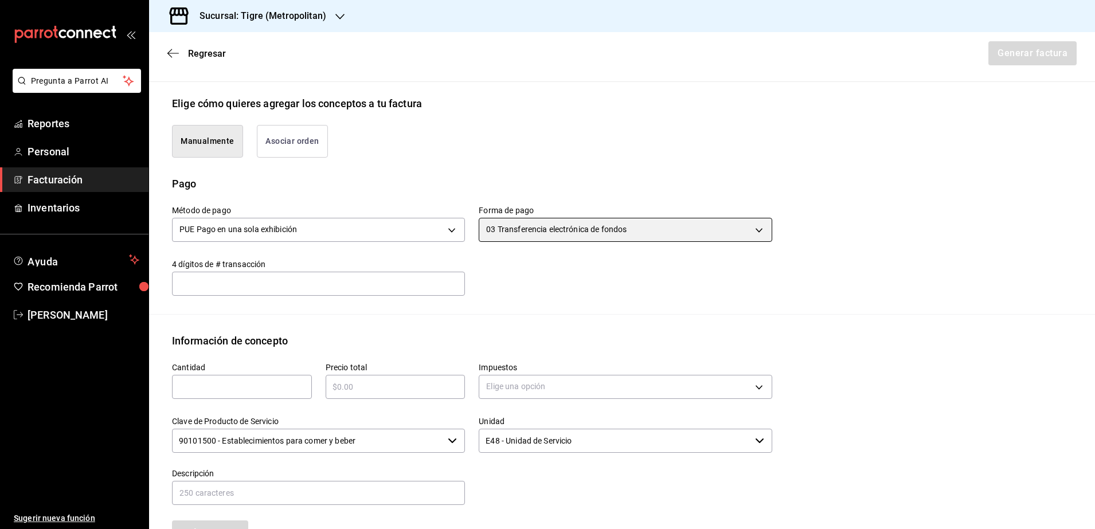
scroll to position [266, 0]
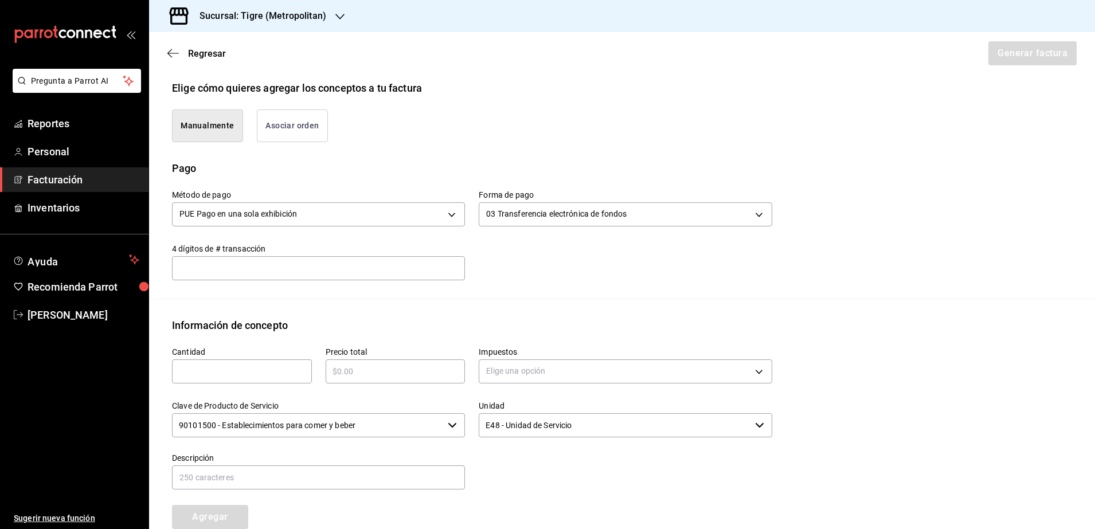
click at [217, 374] on input "text" at bounding box center [242, 372] width 140 height 14
type input "1"
click at [339, 369] on input "text" at bounding box center [396, 372] width 140 height 14
type input "$6000"
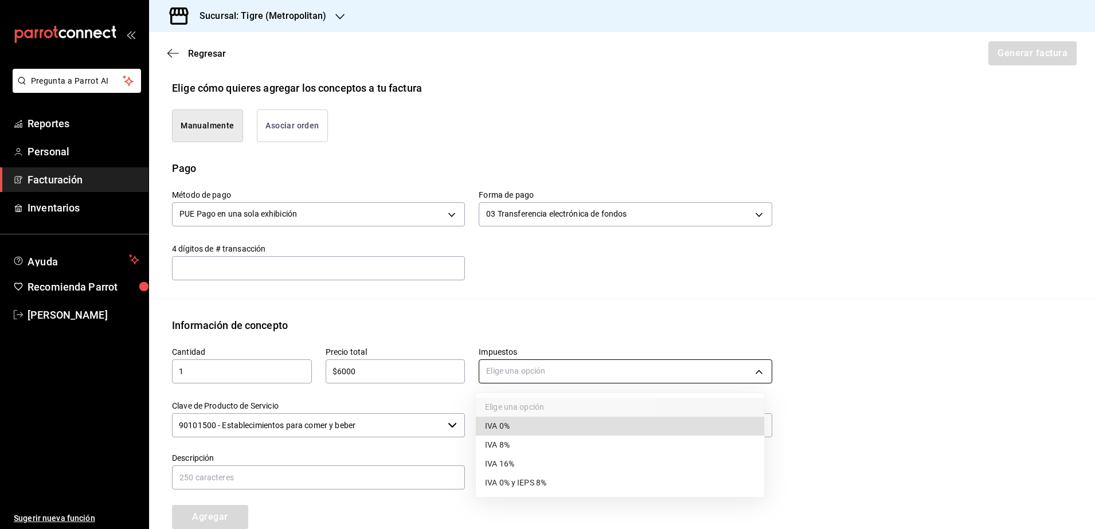
click at [548, 370] on body "Pregunta a Parrot AI Reportes Personal Facturación Inventarios Ayuda Recomienda…" at bounding box center [547, 264] width 1095 height 529
click at [514, 463] on span "IVA 16%" at bounding box center [499, 464] width 29 height 12
type input "IVA_16"
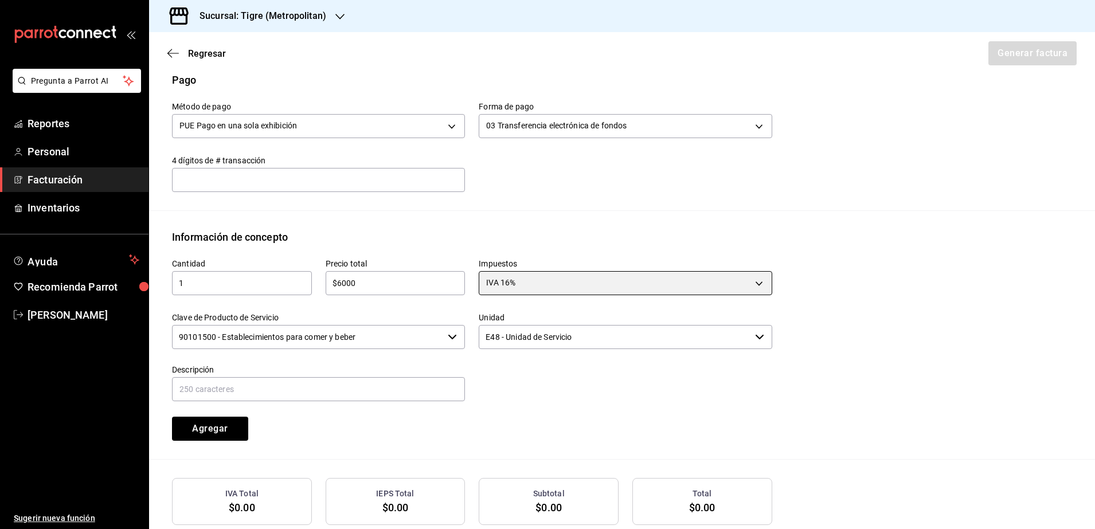
scroll to position [409, 0]
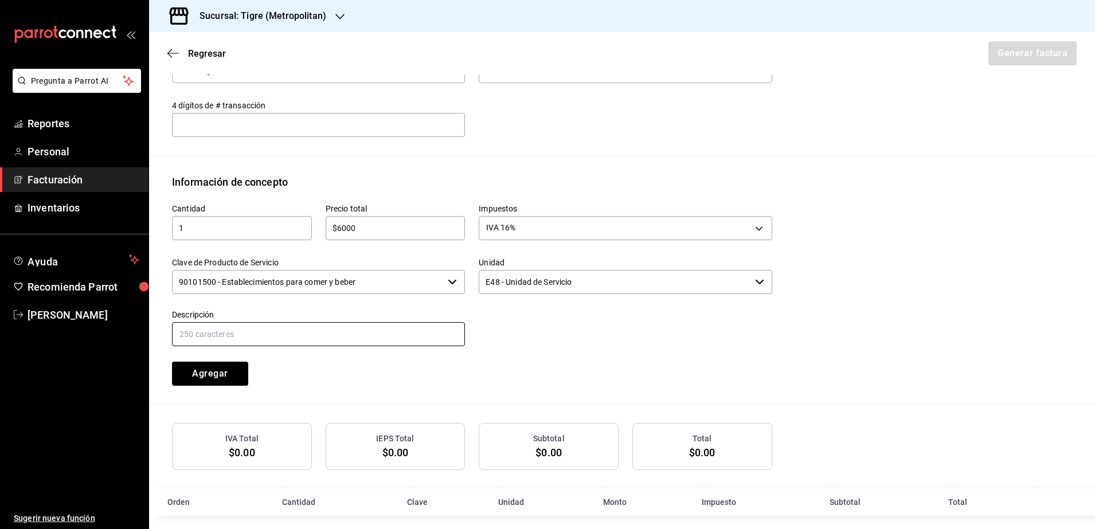
click at [236, 342] on input "text" at bounding box center [318, 334] width 293 height 24
type input "consumo de Alimentos y Bebidas"
click at [212, 367] on button "Agregar" at bounding box center [210, 374] width 76 height 24
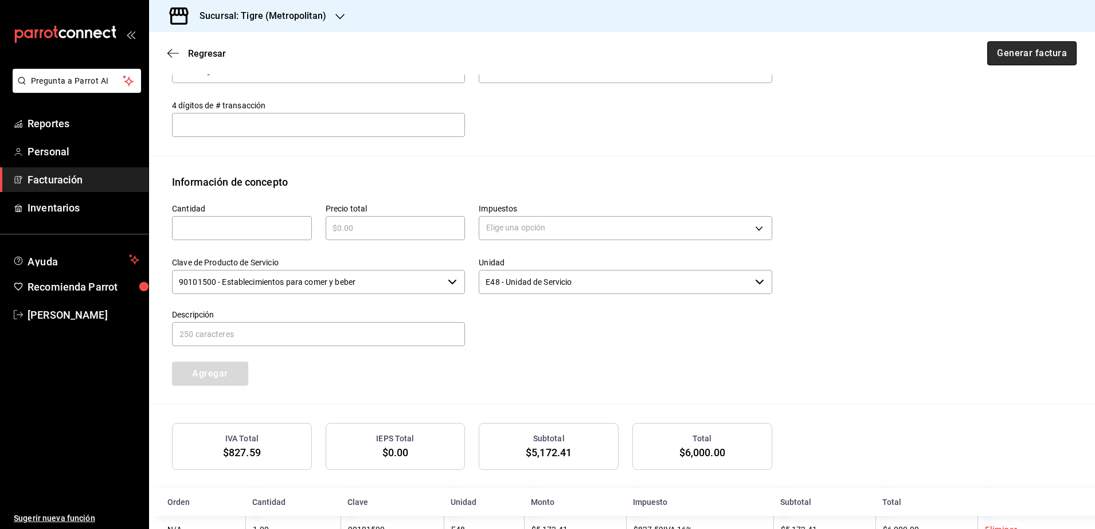
click at [1034, 53] on button "Generar factura" at bounding box center [1031, 53] width 89 height 24
